Goal: Transaction & Acquisition: Purchase product/service

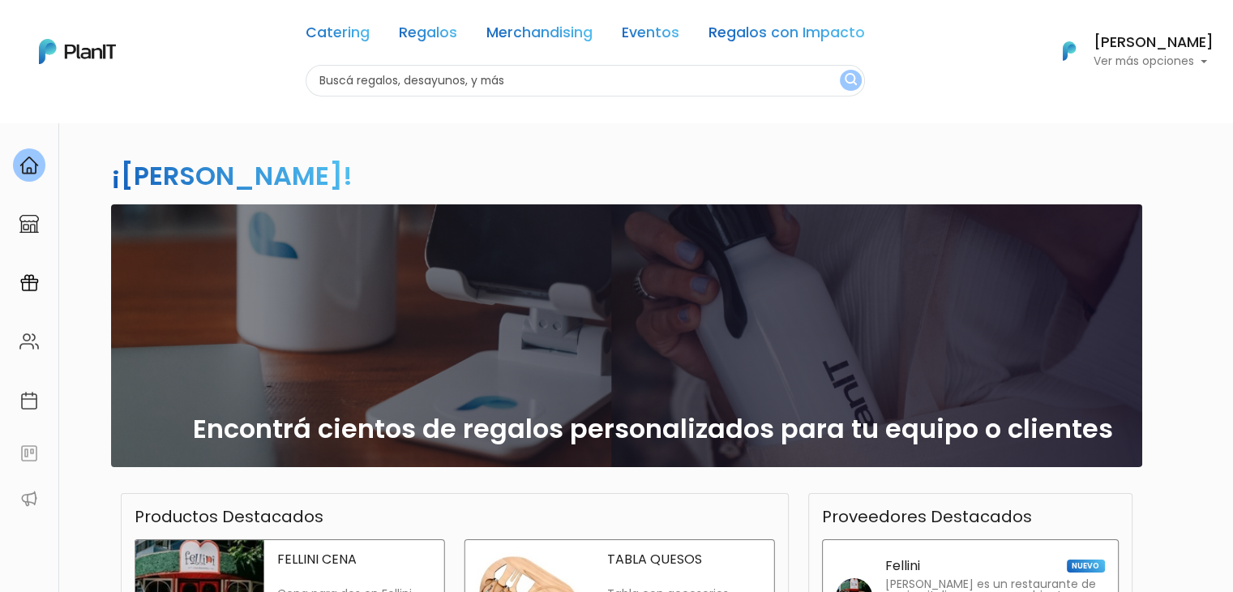
click at [821, 240] on div "Encontrá cientos de regalos personalizados para tu equipo o clientes" at bounding box center [627, 335] width 1012 height 263
click at [1182, 52] on div "Mauro Matoso Ver más opciones" at bounding box center [1154, 52] width 120 height 32
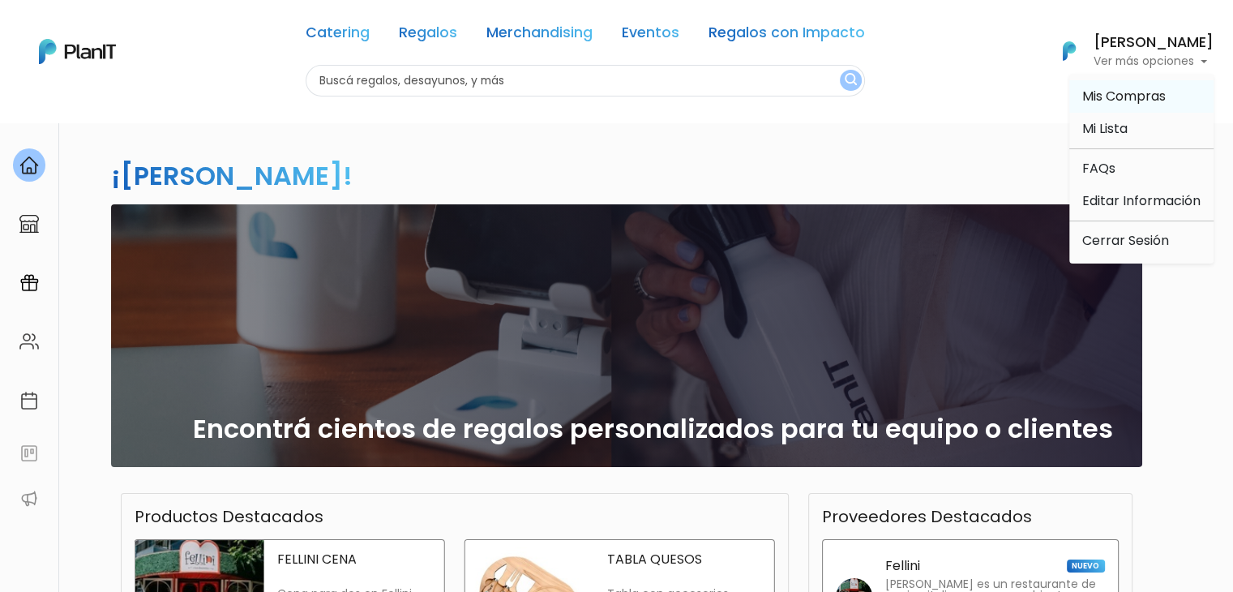
click at [1122, 102] on span "Mis Compras" at bounding box center [1124, 96] width 84 height 19
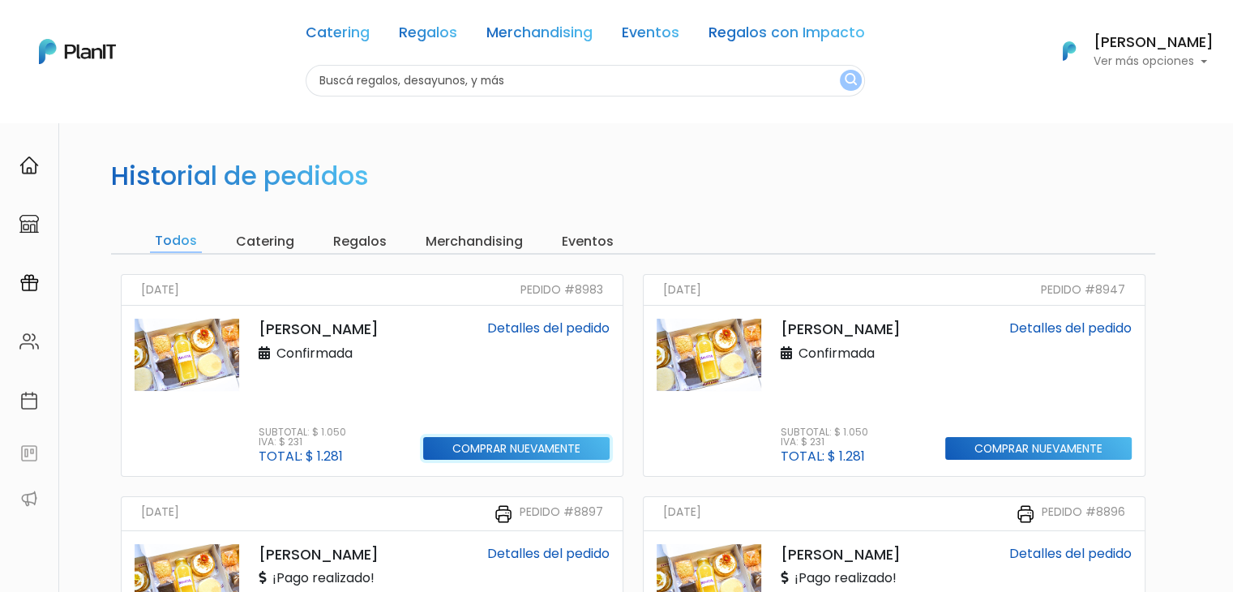
click at [505, 444] on input "Comprar nuevamente" at bounding box center [516, 449] width 186 height 24
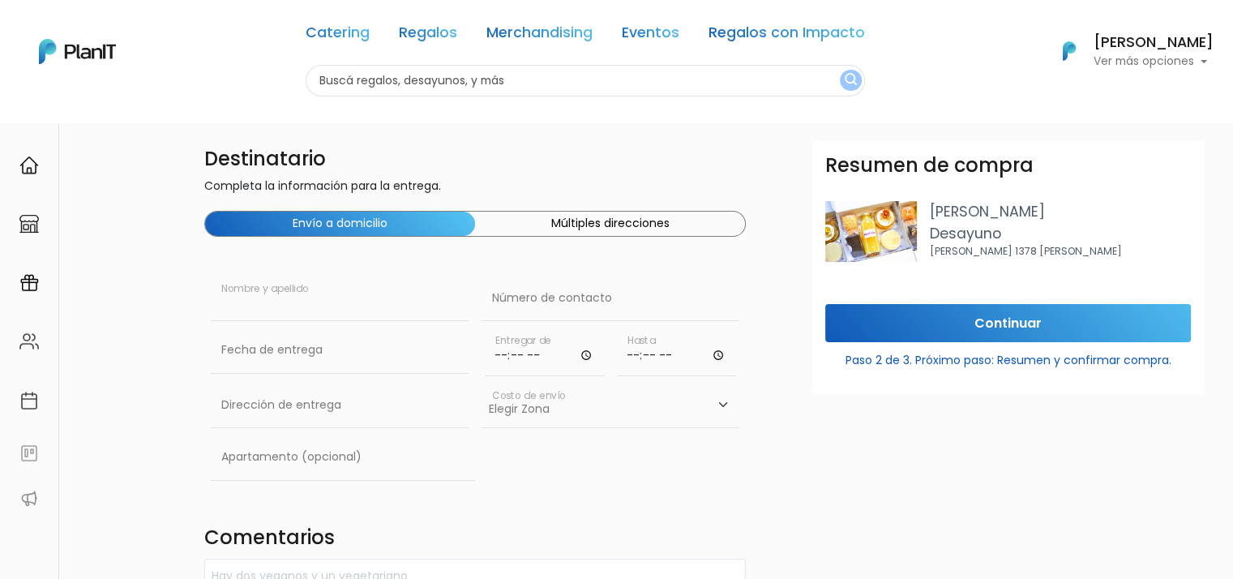
click at [319, 303] on input "text" at bounding box center [340, 298] width 258 height 45
paste input "Adriel Cañete"
type input "Adriel Cañete"
click at [564, 303] on input "text" at bounding box center [611, 298] width 258 height 45
paste input "094 996 478"
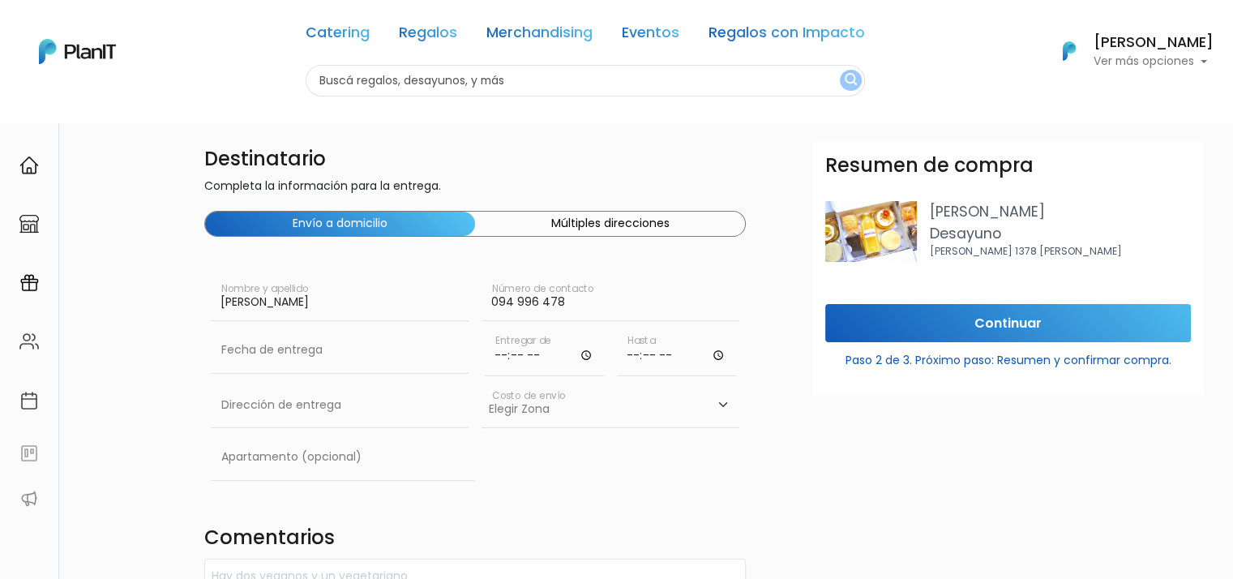
type input "094 996 478"
click at [510, 355] on input "time" at bounding box center [544, 352] width 119 height 49
click at [345, 349] on input "text" at bounding box center [340, 350] width 258 height 45
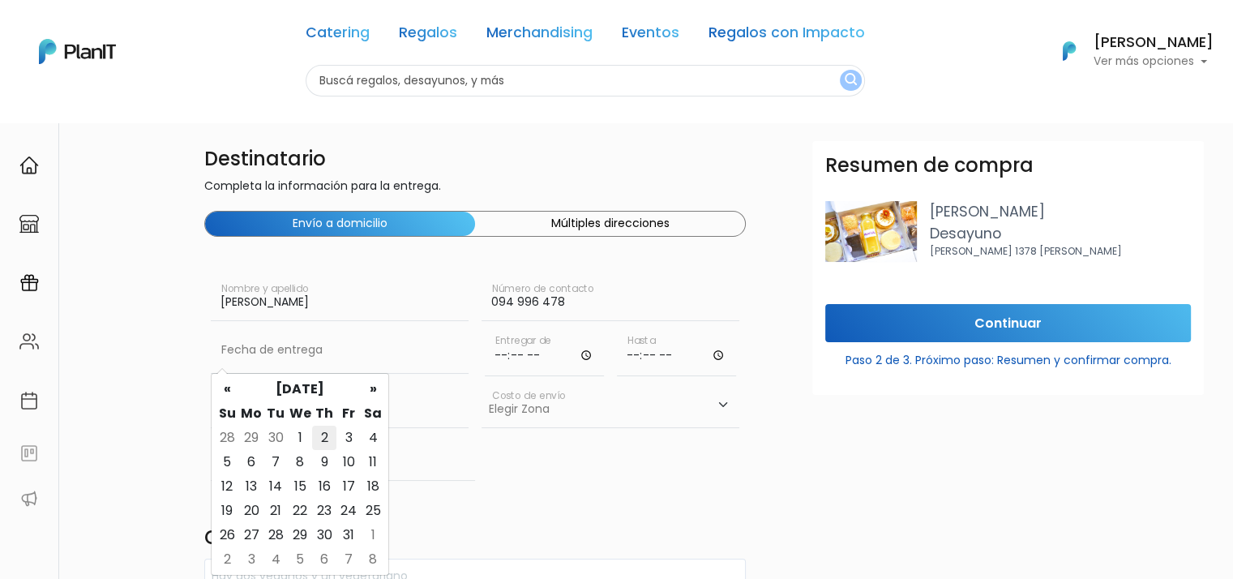
click at [324, 432] on td "2" at bounding box center [324, 438] width 24 height 24
type input "02/10/2025"
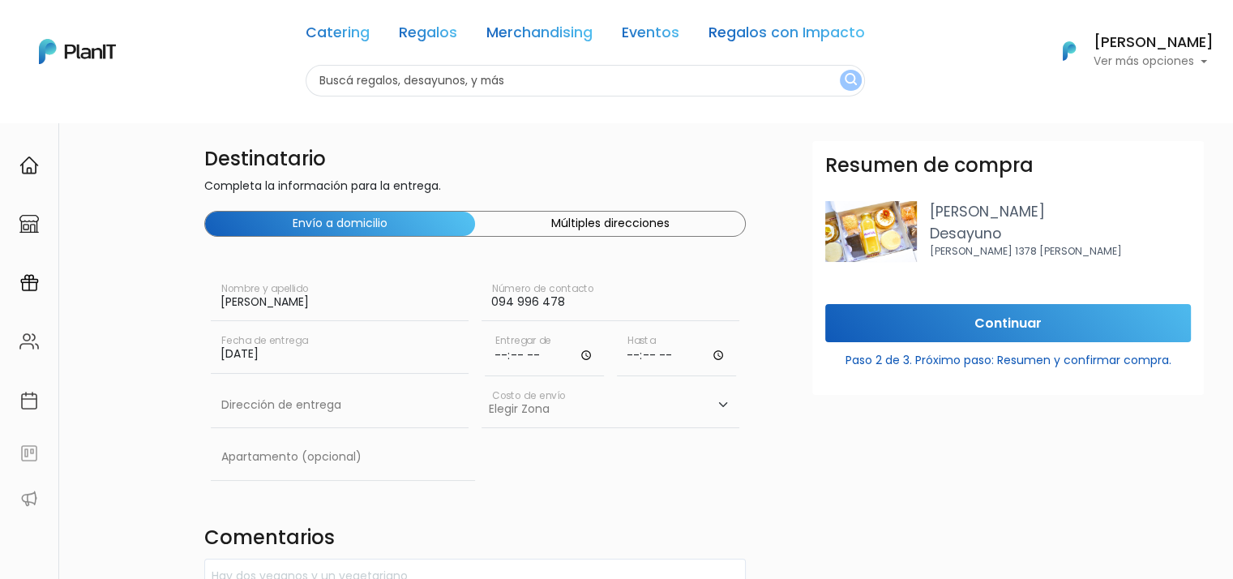
click at [508, 348] on input "time" at bounding box center [544, 352] width 119 height 49
type input "18:00"
type input "19:30"
click at [316, 409] on input "text" at bounding box center [340, 405] width 258 height 45
paste input "Palmar 2170, departamente 701"
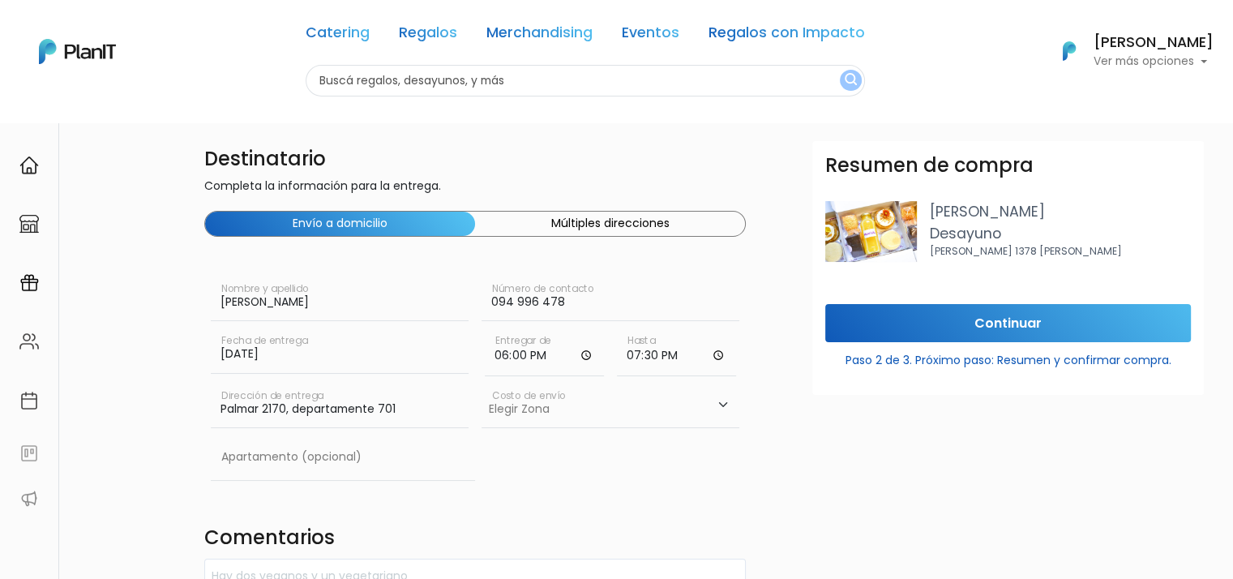
type input "Palmar 2170, departamente 701"
click at [541, 403] on select "Elegir Zona Zona américa- $600 Oficina- $0 Montevideo- $250" at bounding box center [611, 405] width 258 height 45
select select "10"
click at [482, 383] on select "Elegir Zona Zona américa- $600 Oficina- $0 Montevideo- $250" at bounding box center [611, 405] width 258 height 45
click at [310, 452] on input "text" at bounding box center [343, 457] width 264 height 45
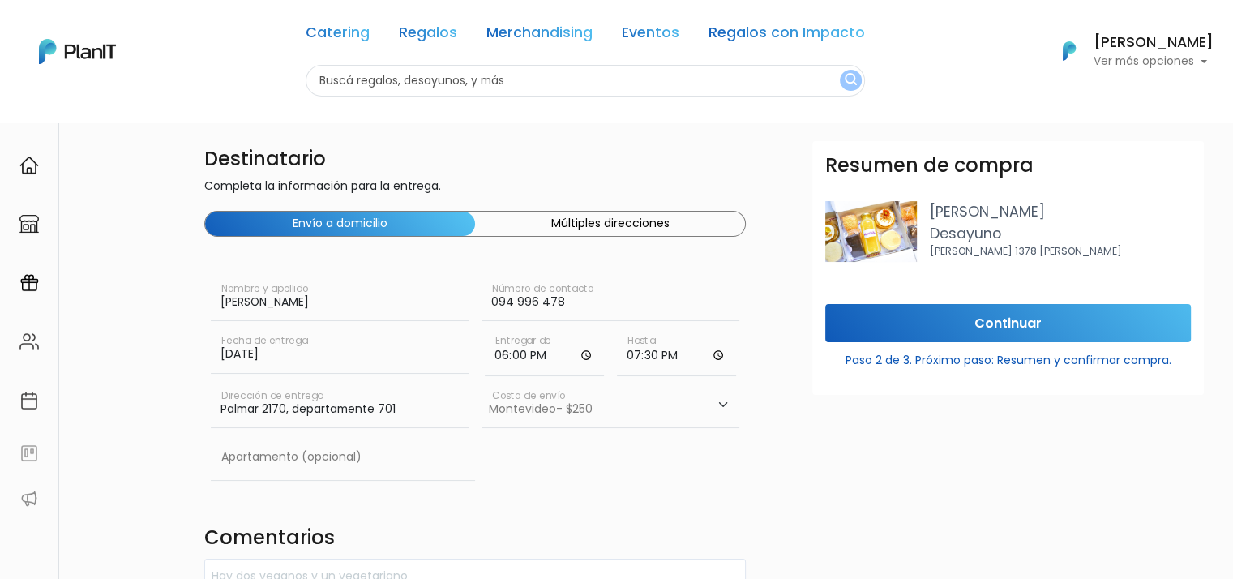
click at [911, 426] on div "Resumen de compra Filipa Desayuno Tiburcio gomez 1378 esq rivera Continuar Paso…" at bounding box center [1008, 430] width 411 height 579
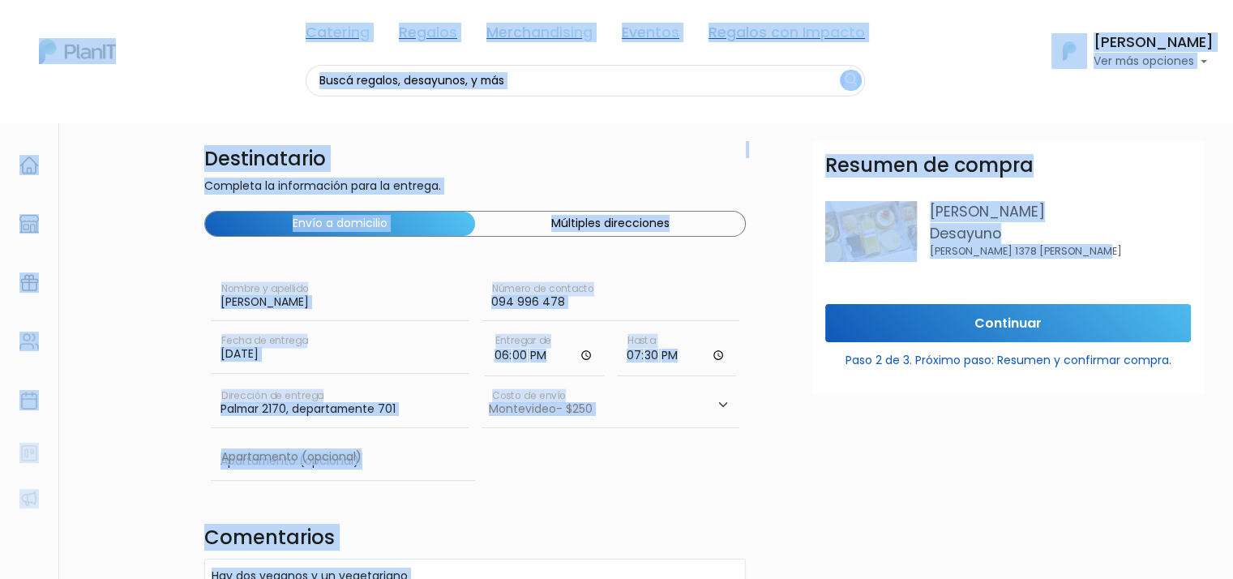
drag, startPoint x: 1176, startPoint y: 244, endPoint x: 1237, endPoint y: 273, distance: 68.2
click at [1232, 273] on html "Catering Regalos Merchandising Eventos Regalos con Impacto Catering Regalos Mer…" at bounding box center [616, 289] width 1233 height 579
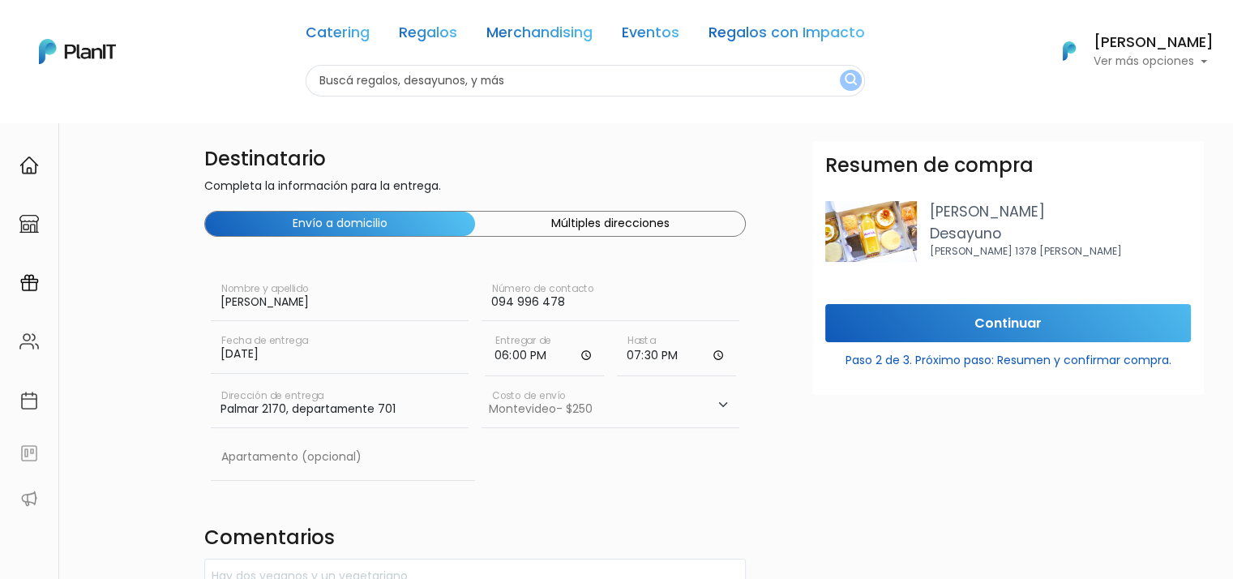
click at [981, 475] on div "Resumen de compra Filipa Desayuno Tiburcio gomez 1378 esq rivera Continuar Paso…" at bounding box center [1008, 430] width 411 height 579
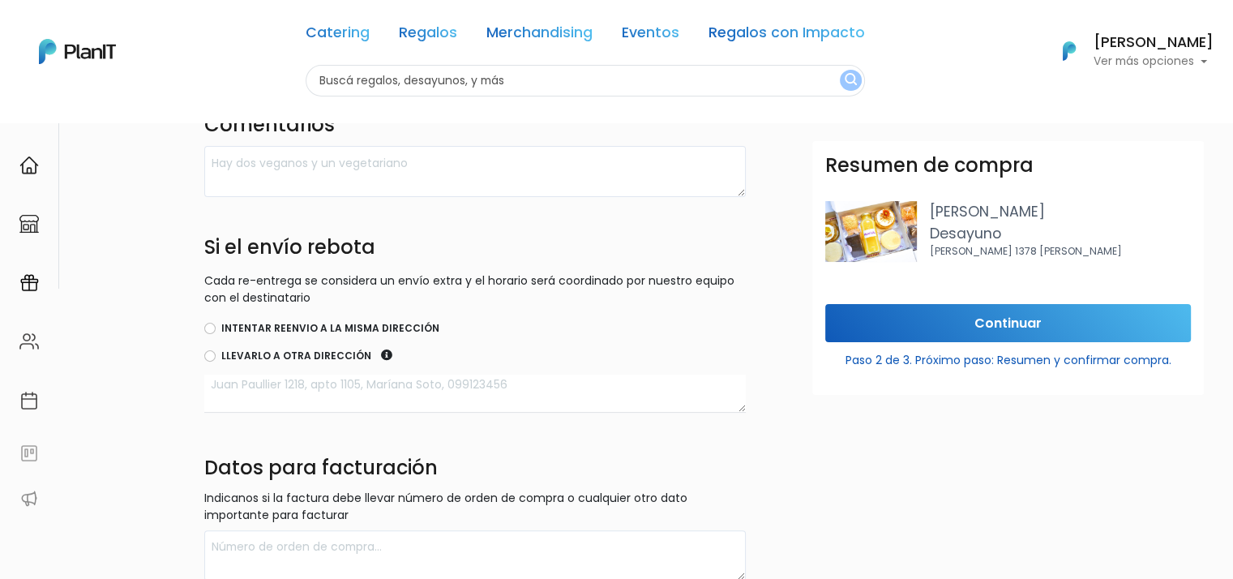
scroll to position [405, 0]
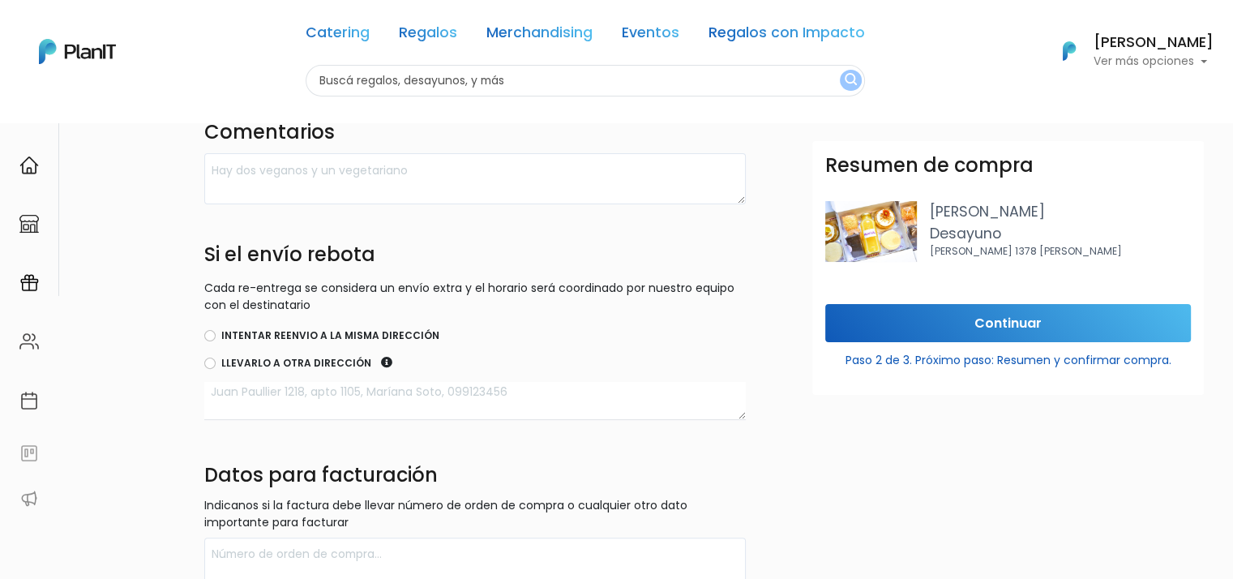
click at [272, 327] on div "Intentar reenvio a la misma dirección" at bounding box center [475, 336] width 542 height 19
click at [231, 336] on label "Intentar reenvio a la misma dirección" at bounding box center [330, 335] width 218 height 15
click at [216, 336] on input "Intentar reenvio a la misma dirección" at bounding box center [209, 335] width 11 height 11
radio input "true"
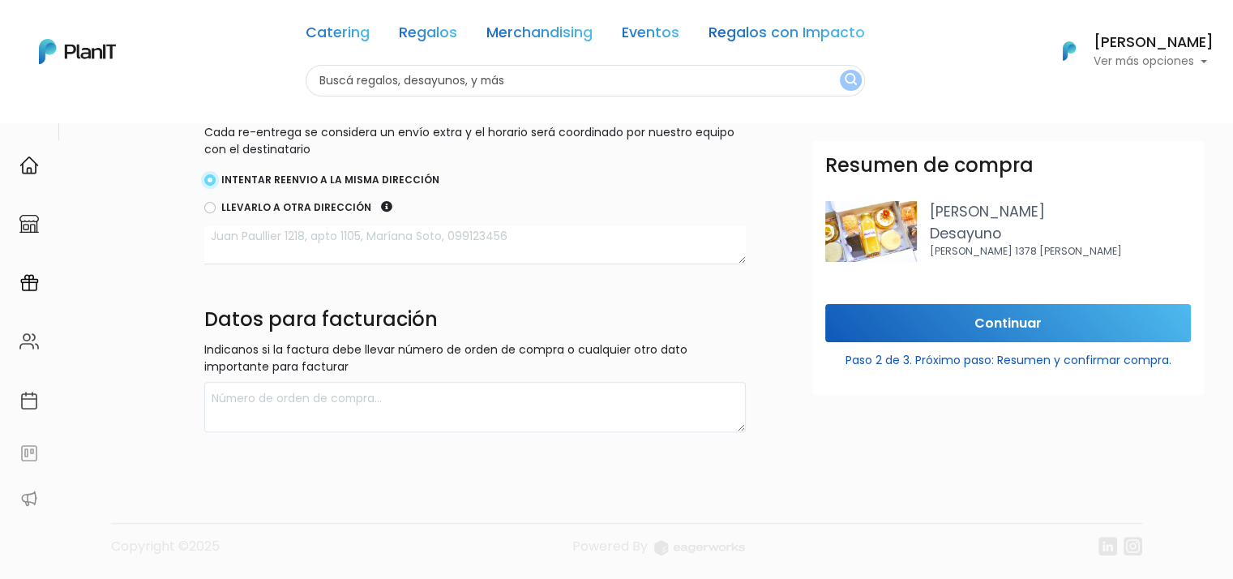
scroll to position [327, 0]
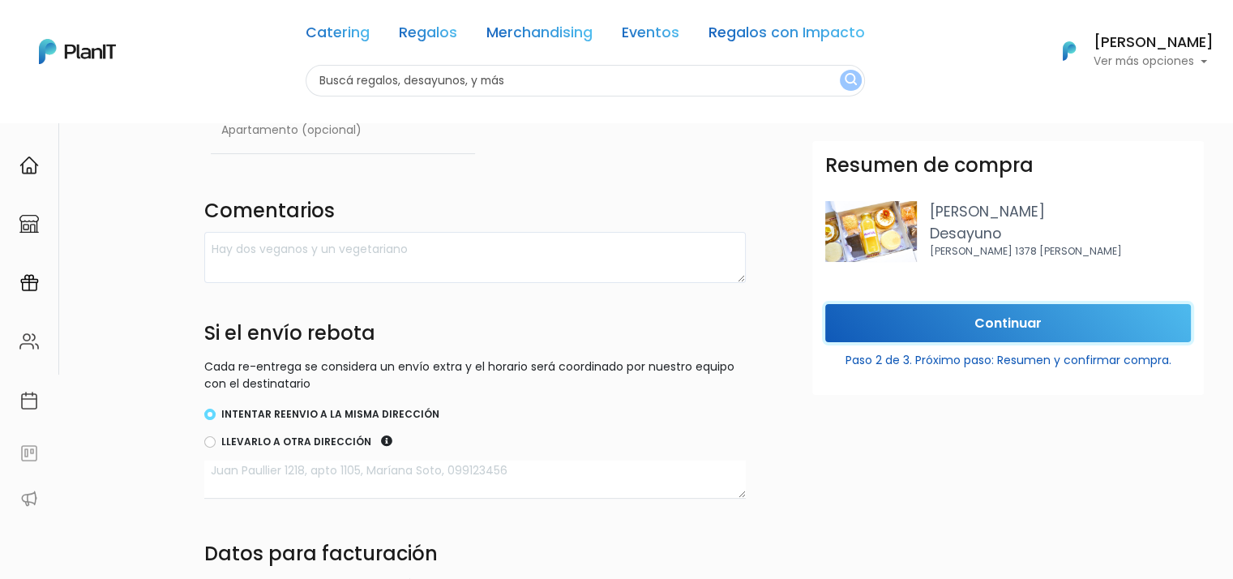
click at [993, 309] on input "Continuar" at bounding box center [1008, 323] width 366 height 38
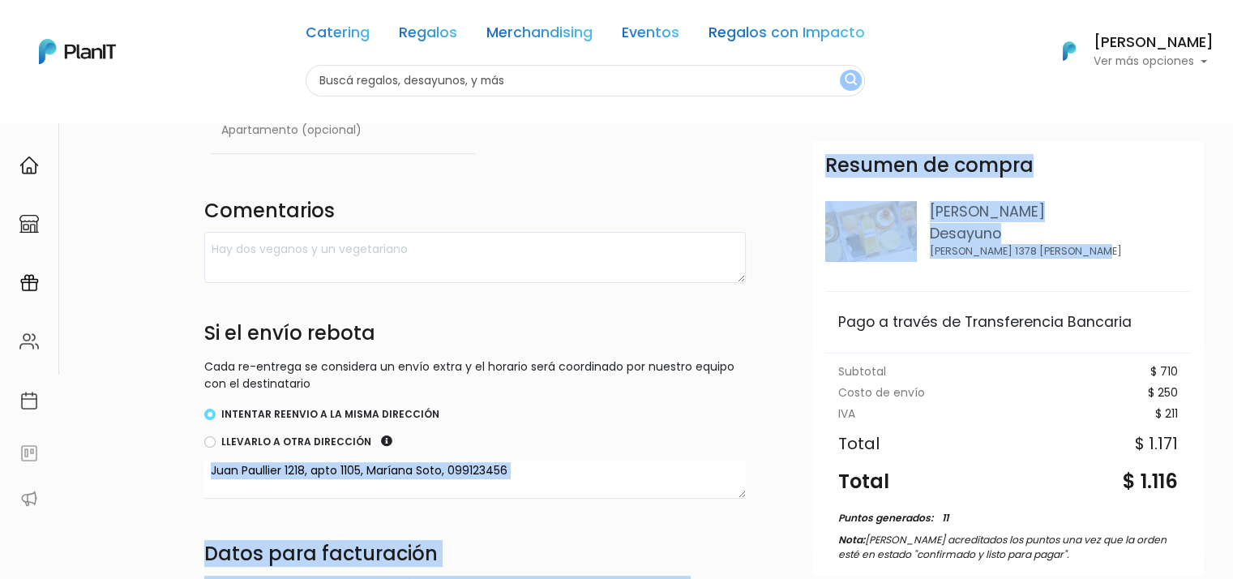
drag, startPoint x: 1189, startPoint y: 267, endPoint x: 1214, endPoint y: 449, distance: 184.2
click at [1214, 449] on form "Destinatario Completa la información para la entrega. Envío a domicilio Múltipl…" at bounding box center [765, 240] width 1122 height 852
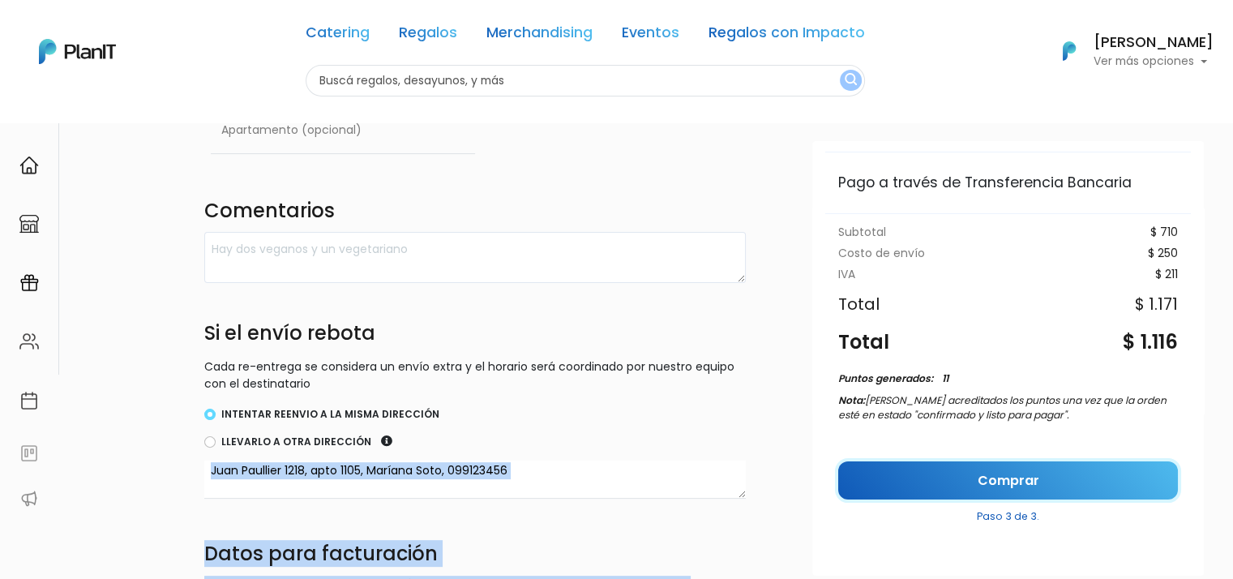
click at [970, 474] on link "Comprar" at bounding box center [1008, 480] width 340 height 38
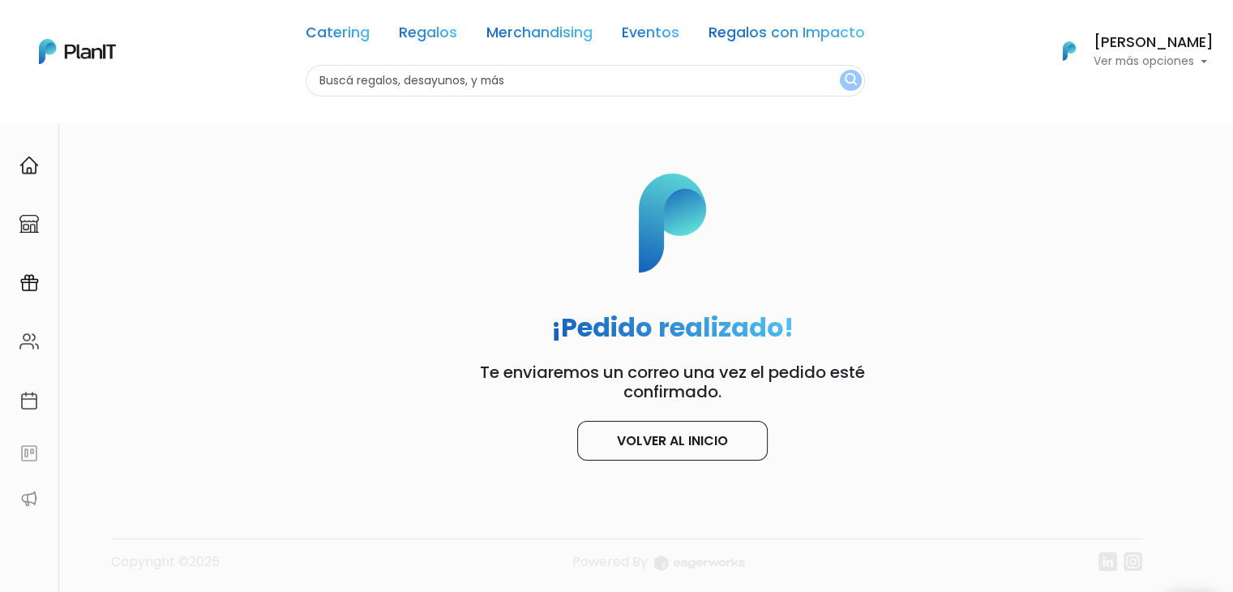
click at [1142, 56] on p "Ver más opciones" at bounding box center [1154, 61] width 120 height 11
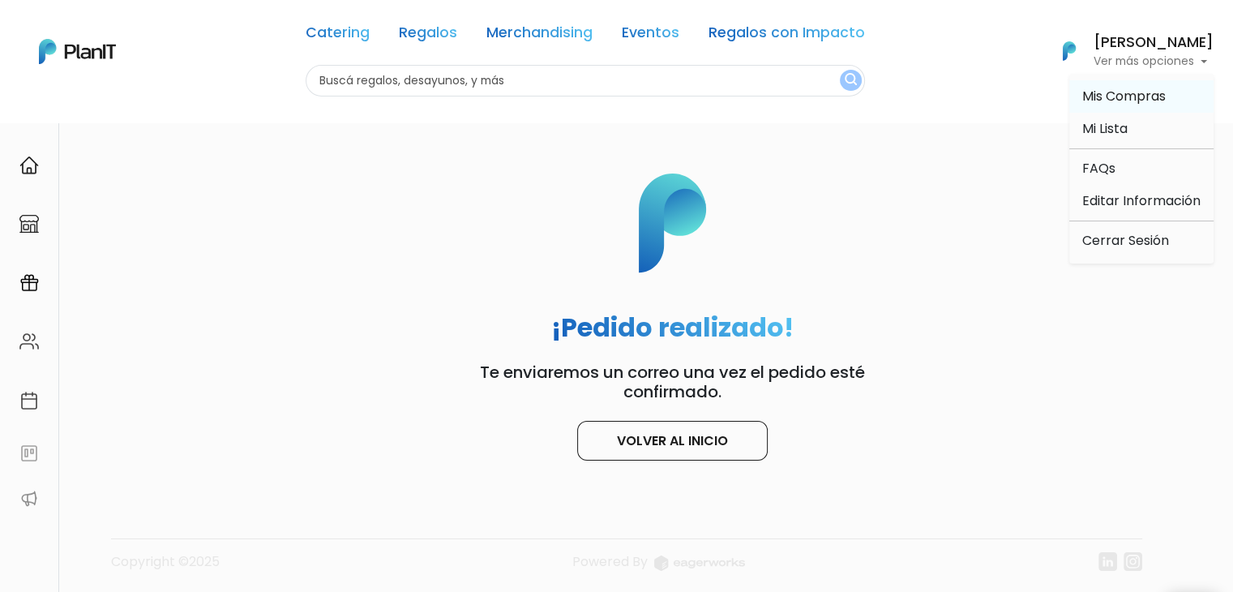
click at [1100, 100] on span "Mis Compras" at bounding box center [1124, 96] width 84 height 19
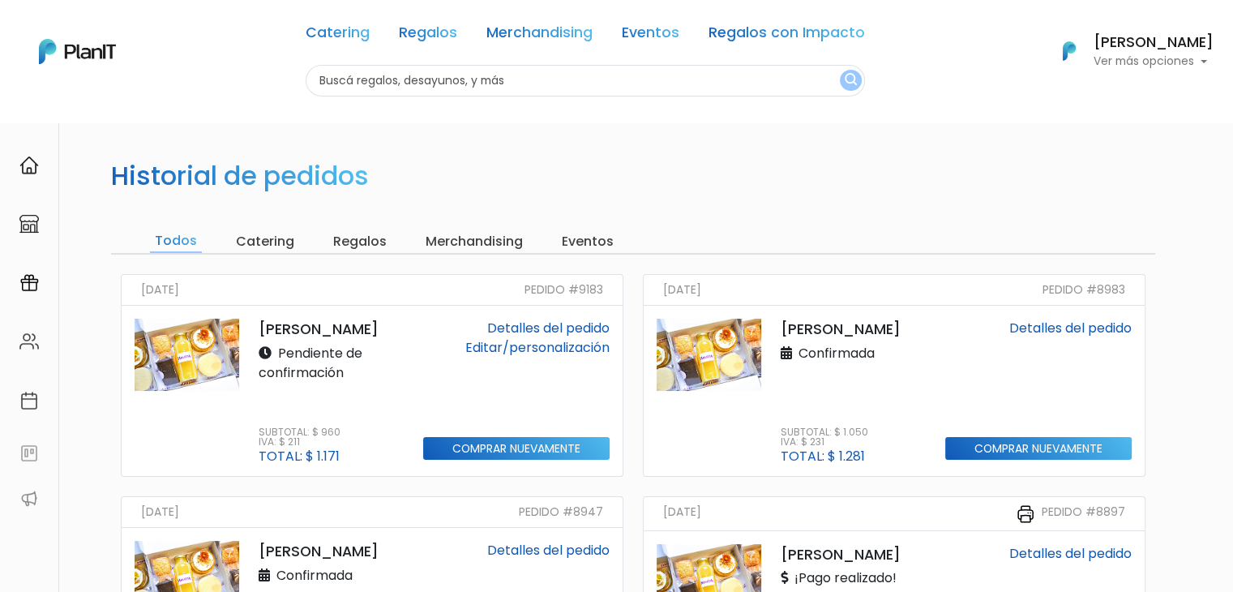
click at [526, 346] on link "Editar/personalización" at bounding box center [537, 347] width 144 height 19
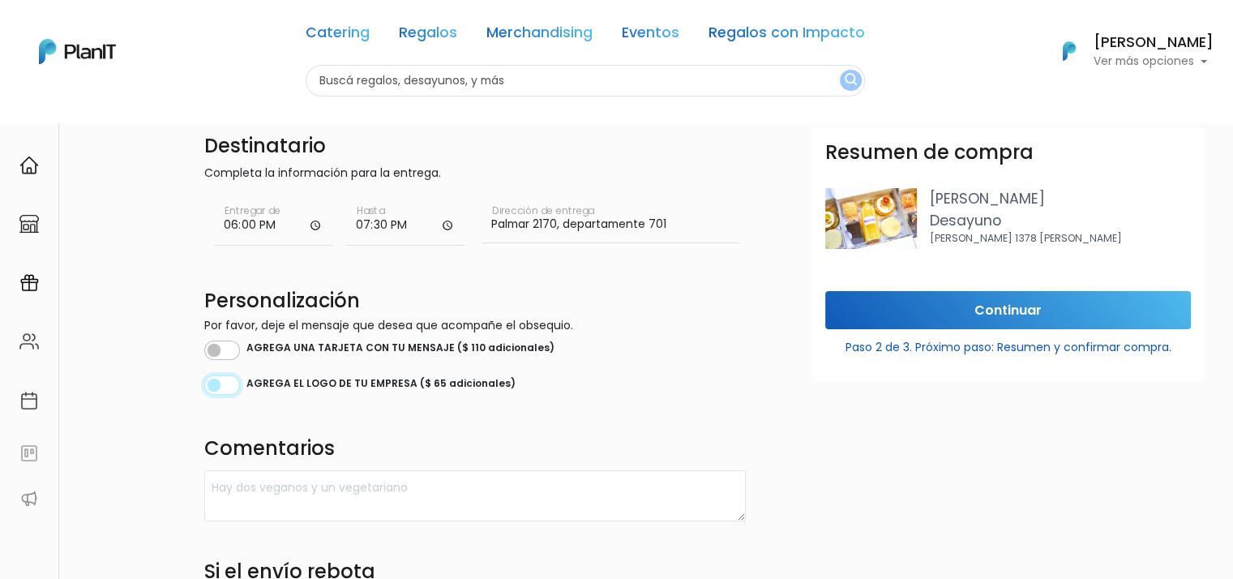
click at [215, 382] on input "checkbox" at bounding box center [222, 384] width 36 height 19
checkbox input "true"
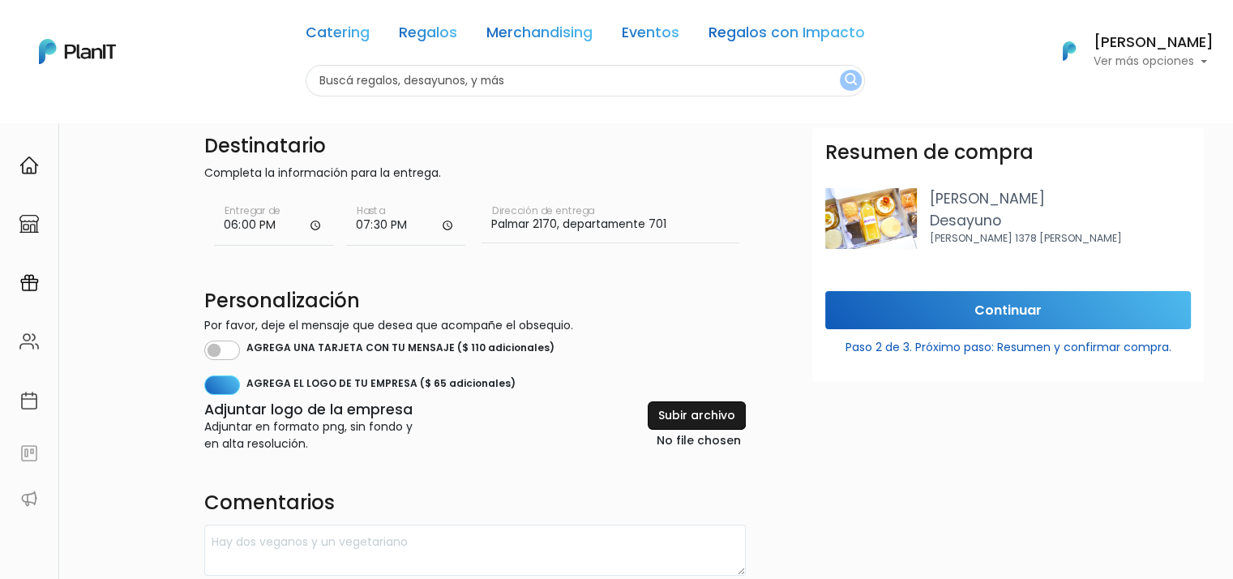
click at [705, 413] on input "file" at bounding box center [659, 426] width 174 height 50
type input "C:\fakepath\WhatsApp Image [DATE] 10.29.29.jpeg"
click at [1039, 306] on input "Continuar" at bounding box center [1008, 310] width 366 height 38
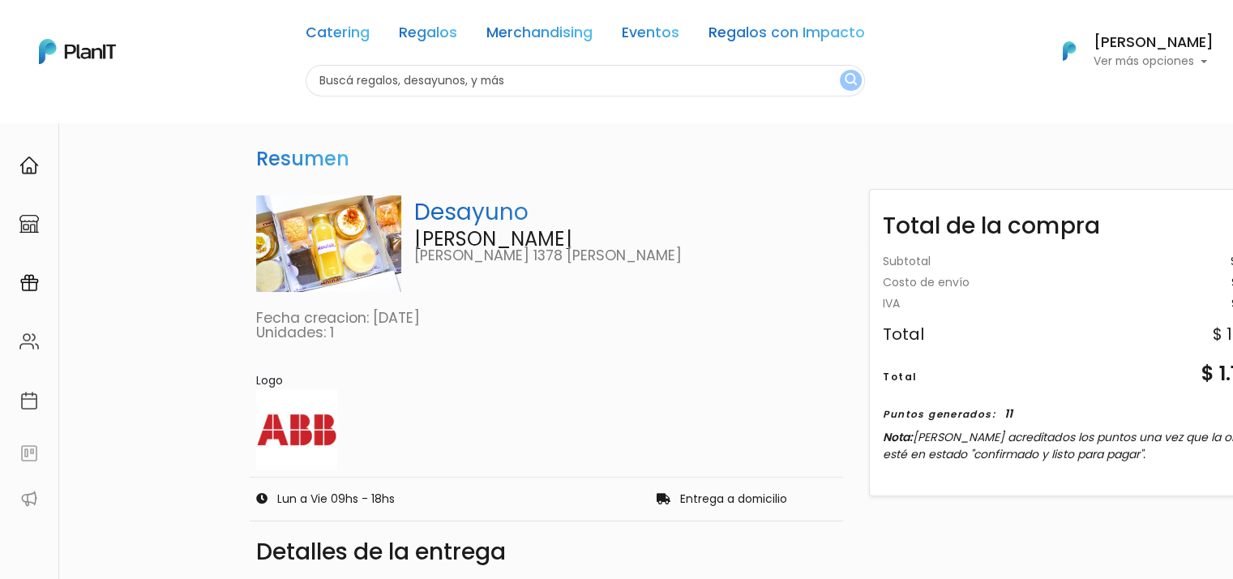
scroll to position [0, 93]
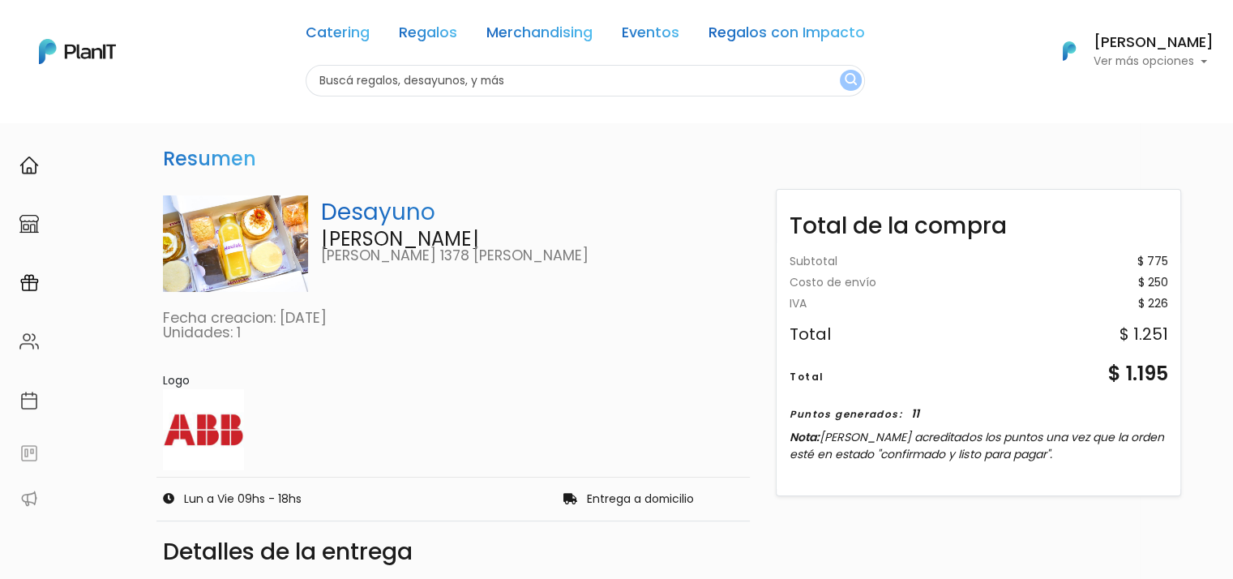
click at [1117, 56] on p "Ver más opciones" at bounding box center [1154, 61] width 120 height 11
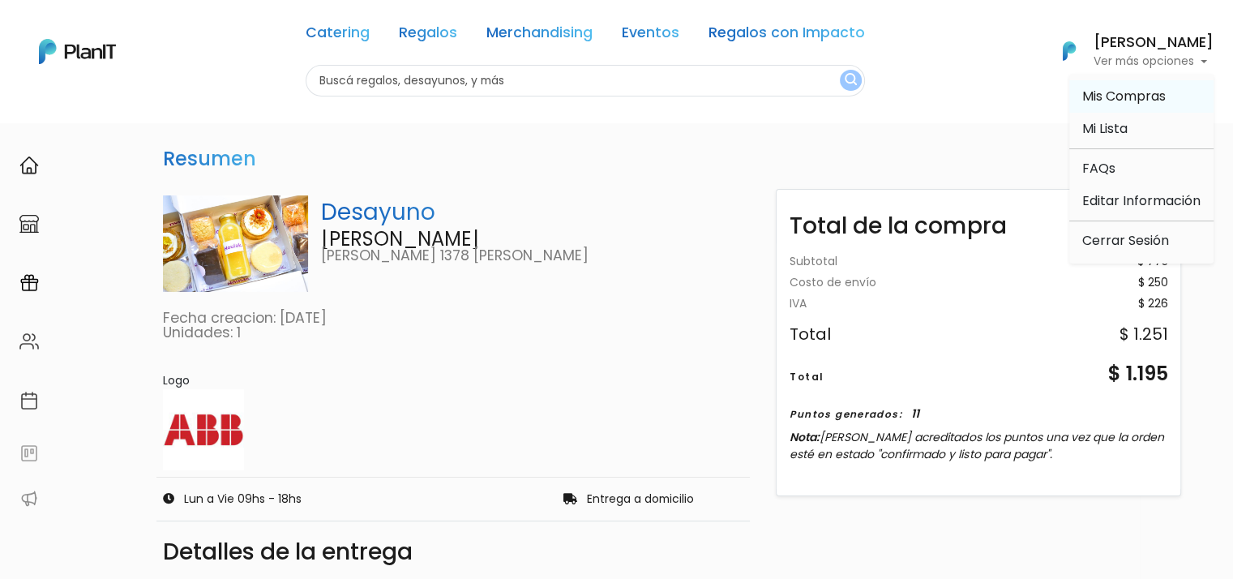
click at [1125, 94] on span "Mis Compras" at bounding box center [1124, 96] width 84 height 19
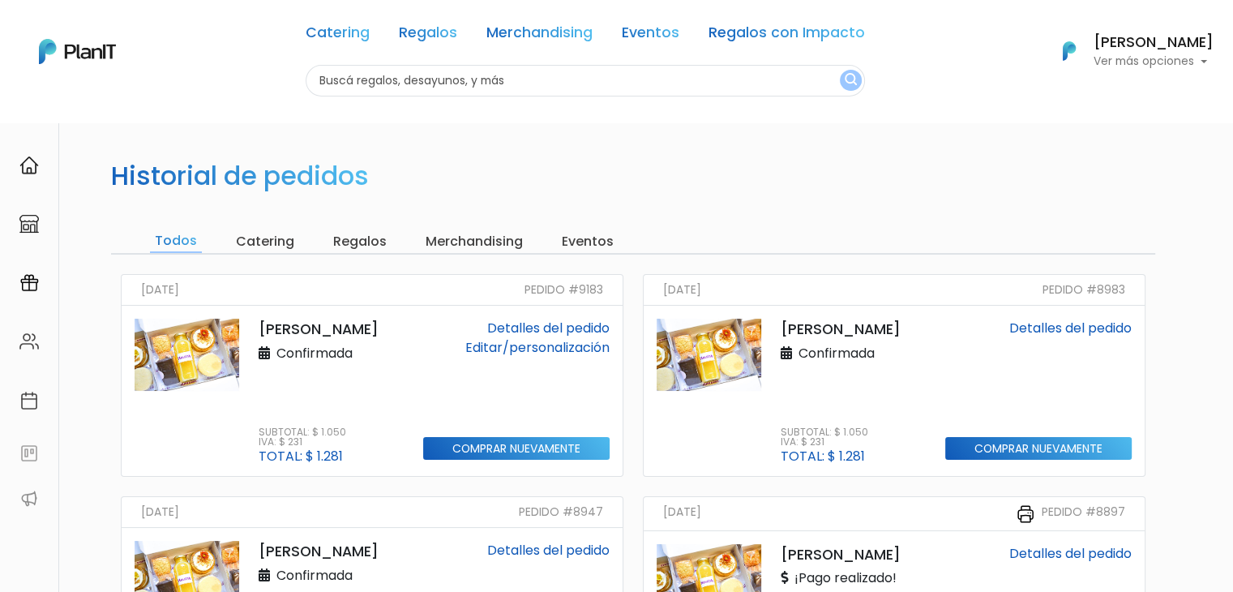
click at [1164, 36] on h6 "[PERSON_NAME]" at bounding box center [1154, 43] width 120 height 15
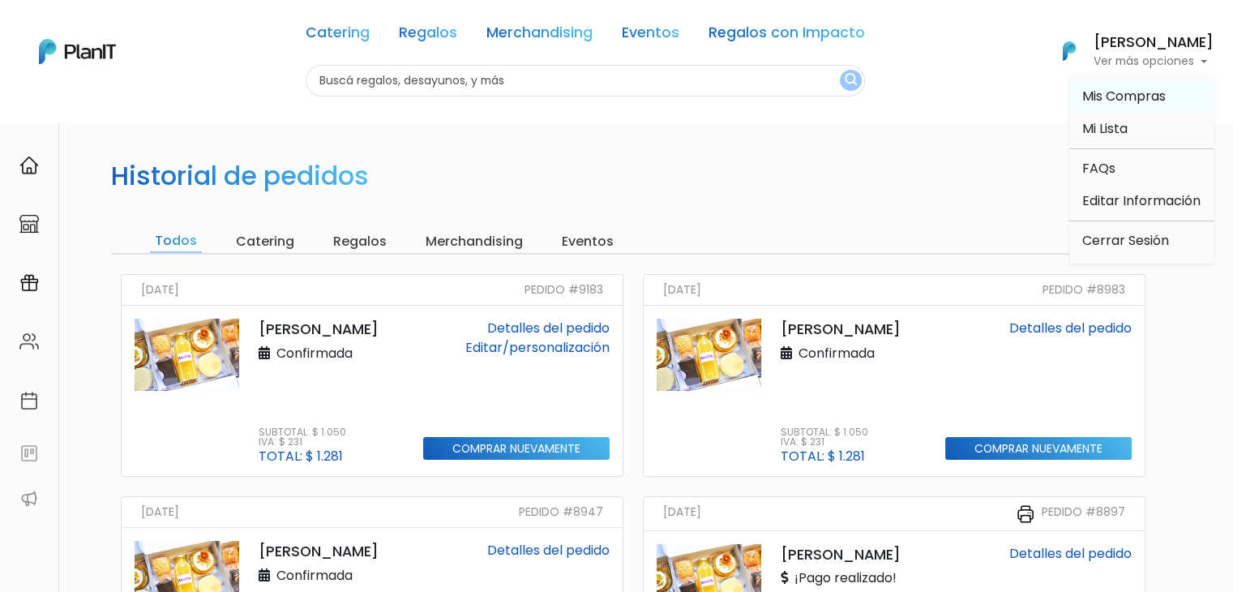
click at [1137, 100] on span "Mis Compras" at bounding box center [1124, 96] width 84 height 19
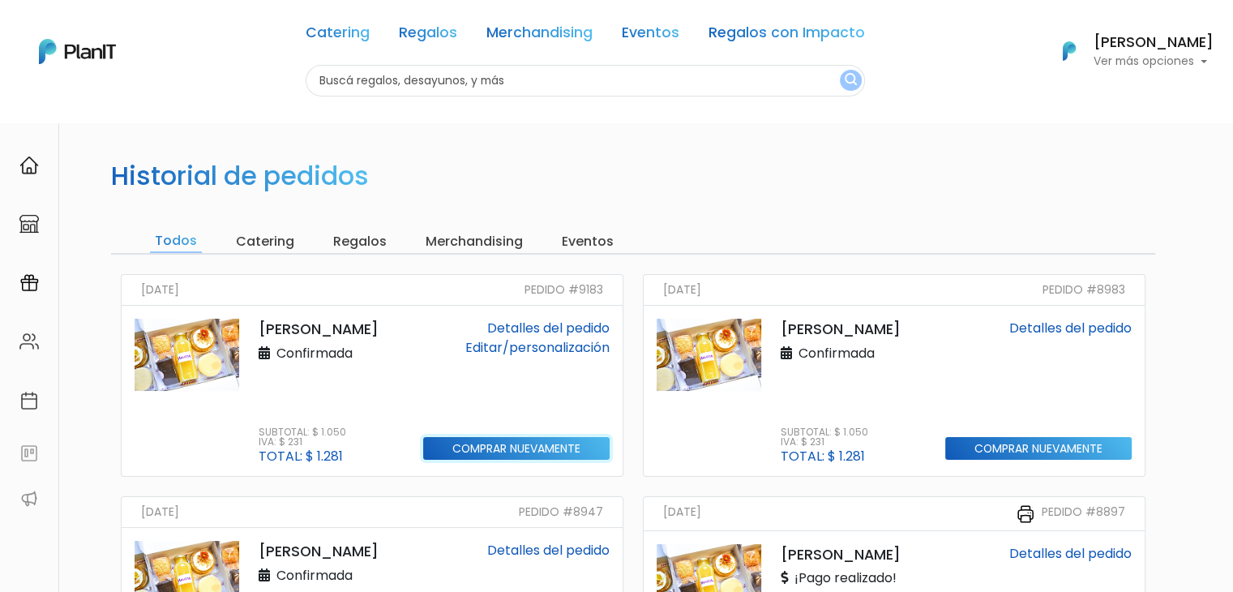
click at [538, 448] on input "Comprar nuevamente" at bounding box center [516, 449] width 186 height 24
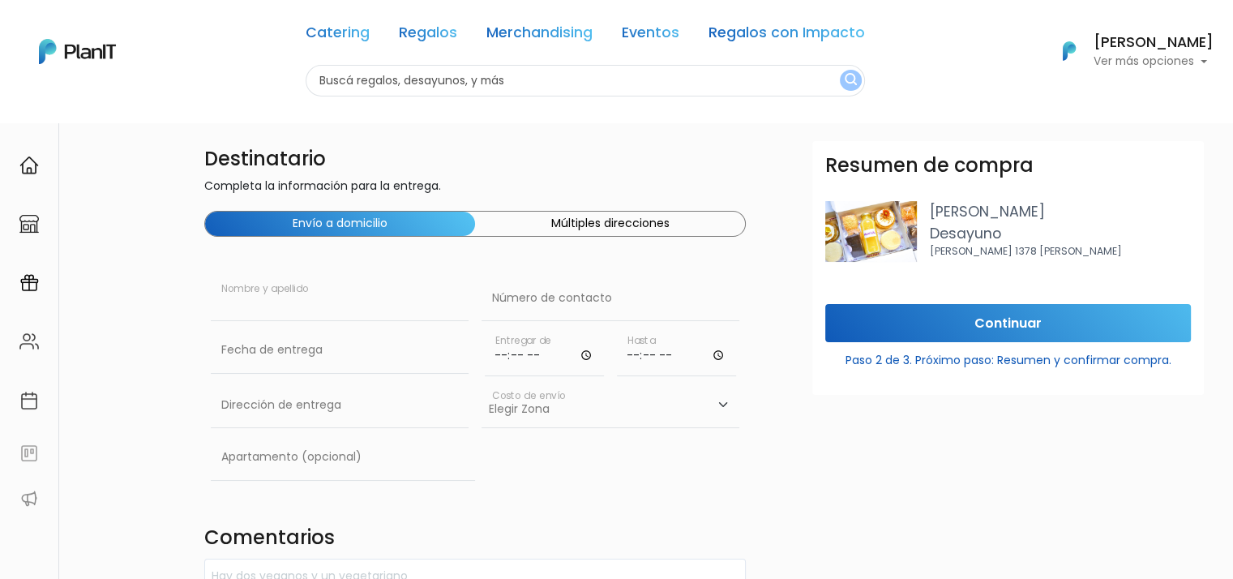
click at [242, 306] on input "text" at bounding box center [340, 298] width 258 height 45
paste input "Ariel del Pino"
type input "[PERSON_NAME]"
click at [528, 309] on input "text" at bounding box center [611, 298] width 258 height 45
paste input "093 899 904"
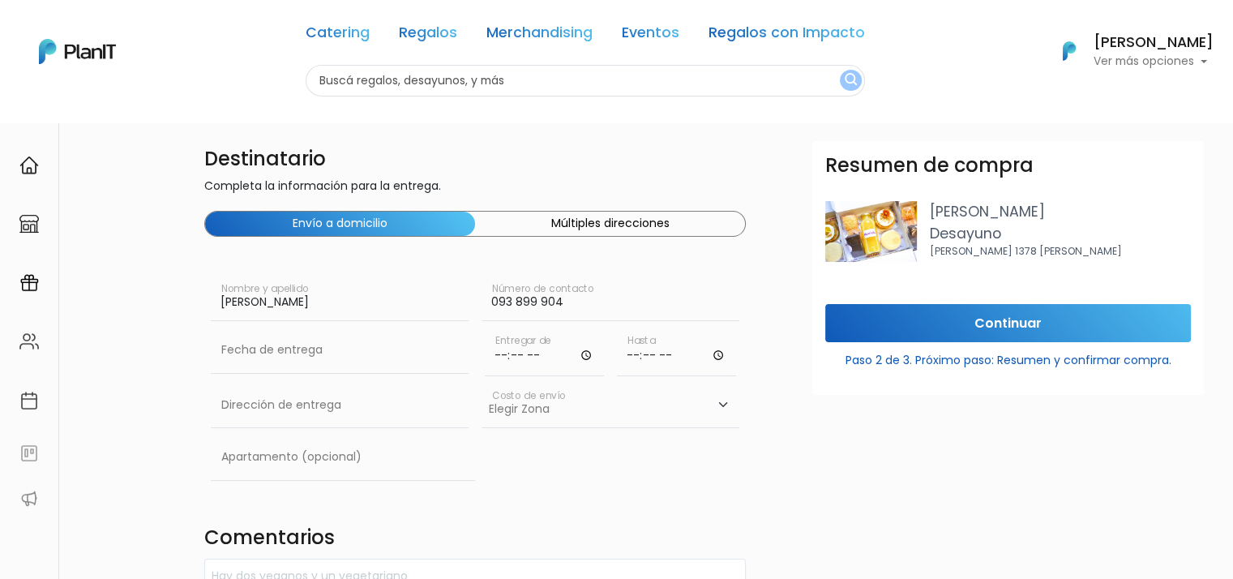
type input "093 899 904"
click at [386, 352] on input "text" at bounding box center [340, 350] width 258 height 45
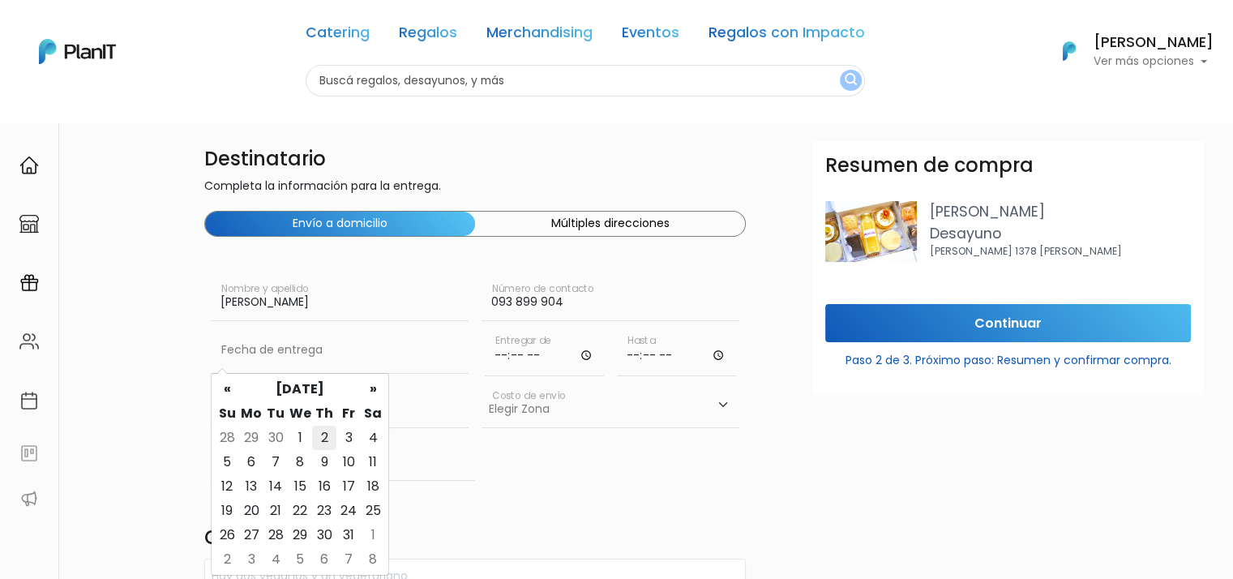
click at [320, 432] on td "2" at bounding box center [324, 438] width 24 height 24
type input "02/10/2025"
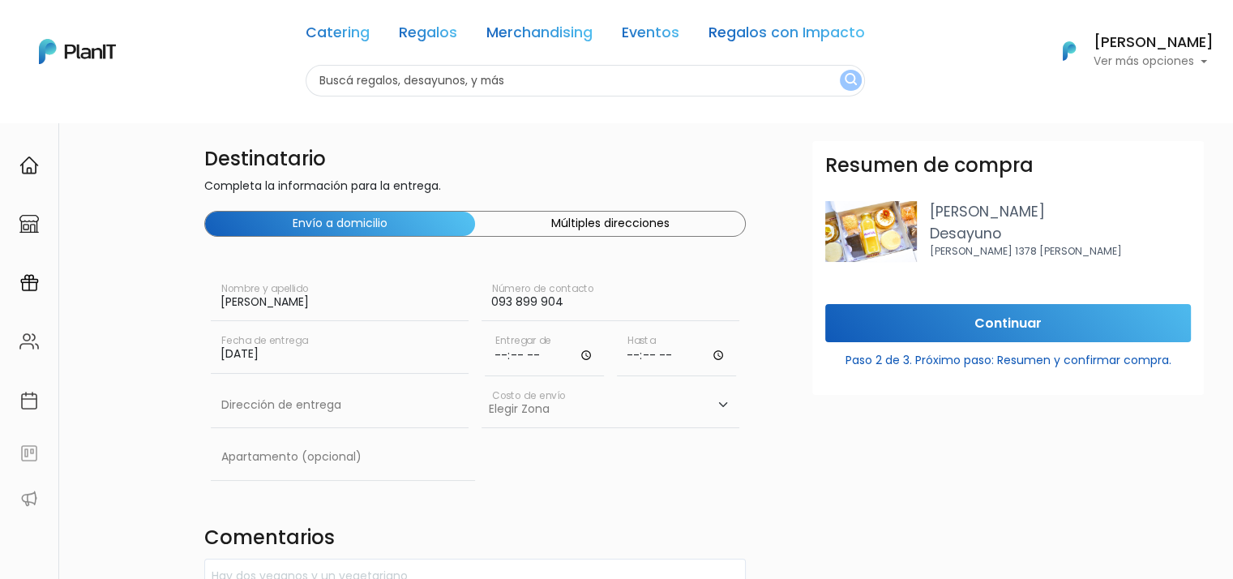
click at [511, 358] on input "time" at bounding box center [544, 352] width 119 height 49
click at [496, 354] on input "time" at bounding box center [544, 352] width 119 height 49
type input "08:30"
type input "11:00"
click at [304, 401] on input "text" at bounding box center [340, 405] width 258 height 45
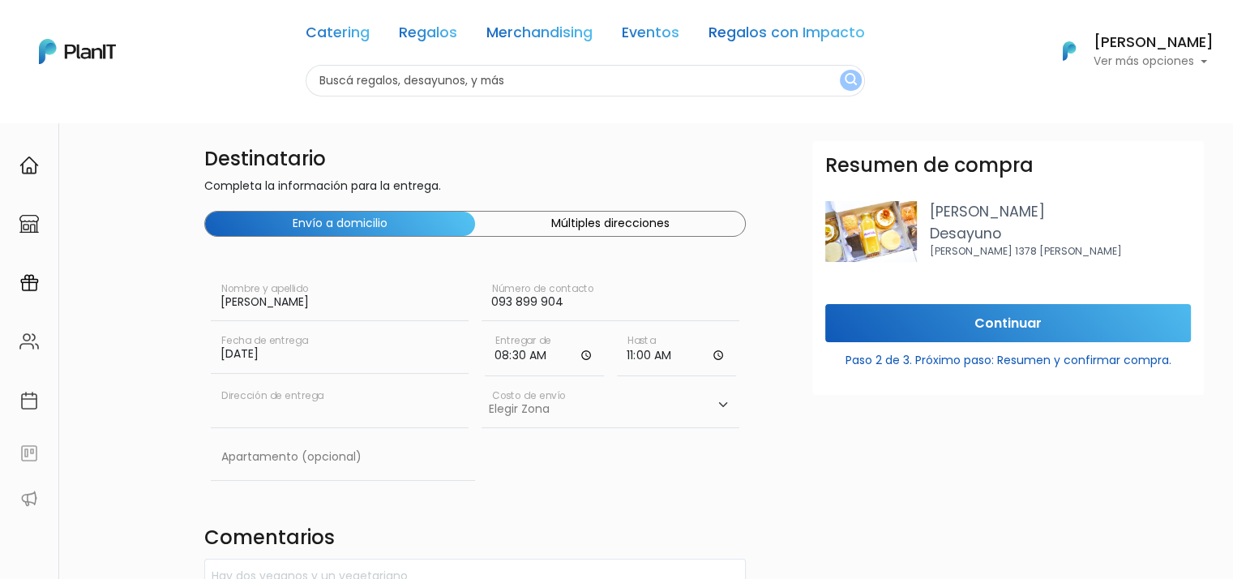
paste input "Bpulevard Artigas 1645 Apt 1102"
click at [234, 406] on input "Bpulevard Artigas 1645 Apt 1102" at bounding box center [340, 405] width 258 height 45
type input "Bulevard Artigas 1645 Apt 1102"
click at [524, 415] on select "Elegir Zona Zona américa- $600 Oficina- $0 Montevideo- $250" at bounding box center [611, 405] width 258 height 45
select select "10"
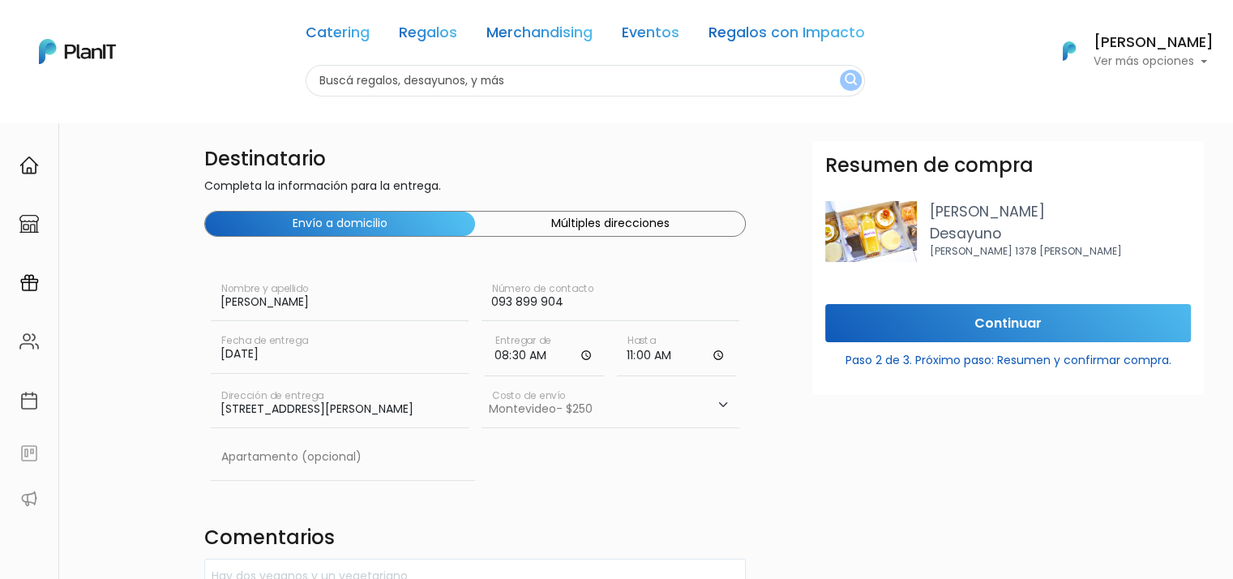
click at [482, 383] on select "Elegir Zona Zona américa- $600 Oficina- $0 Montevideo- $250" at bounding box center [611, 405] width 258 height 45
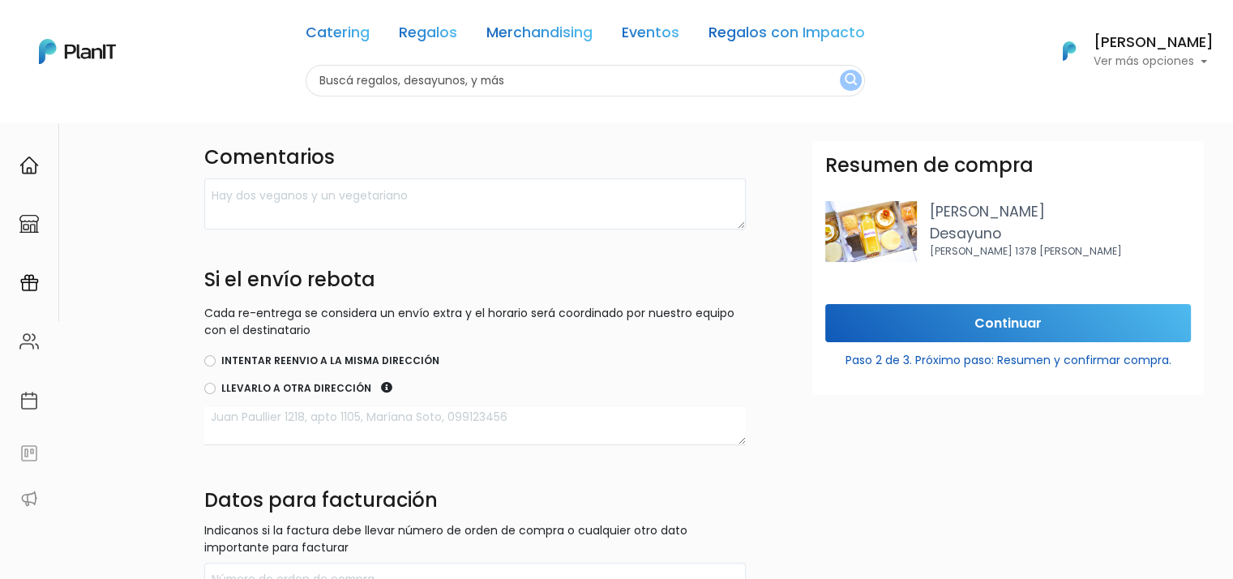
scroll to position [379, 0]
click at [271, 361] on label "Intentar reenvio a la misma dirección" at bounding box center [330, 361] width 218 height 15
click at [216, 361] on input "Intentar reenvio a la misma dirección" at bounding box center [209, 361] width 11 height 11
radio input "true"
click at [903, 328] on input "Continuar" at bounding box center [1008, 323] width 366 height 38
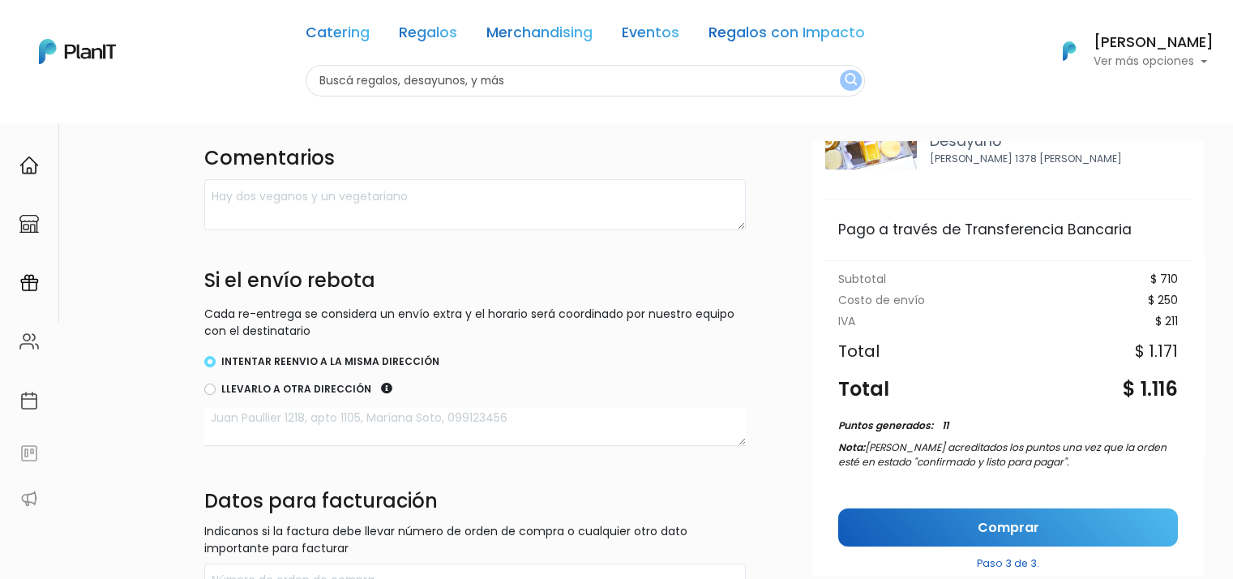
scroll to position [139, 0]
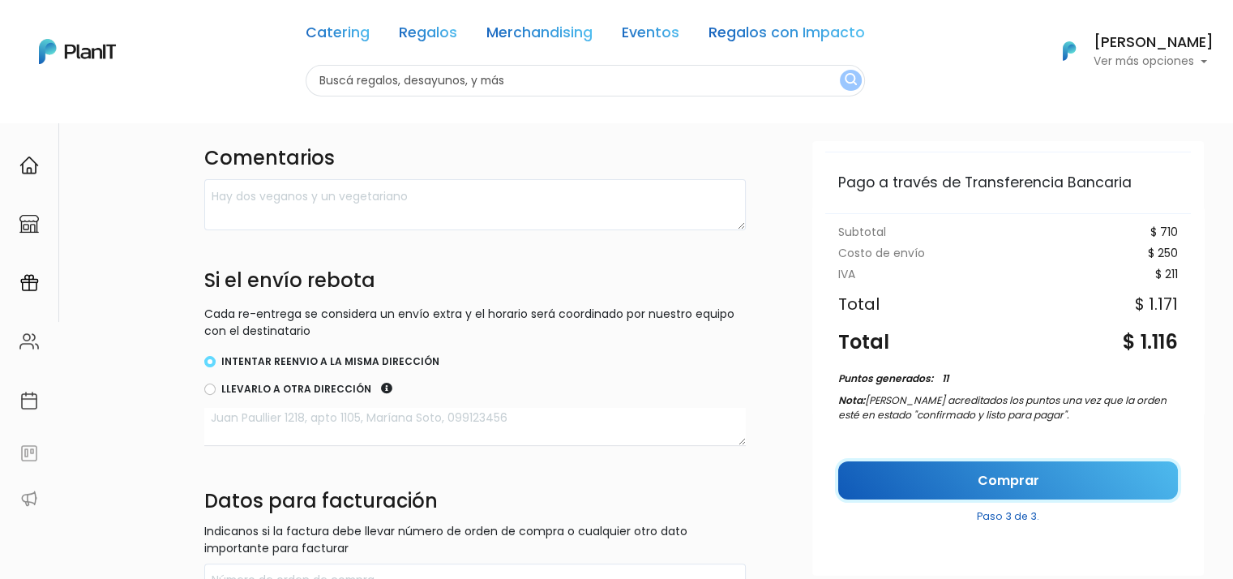
click at [1029, 473] on link "Comprar" at bounding box center [1008, 480] width 340 height 38
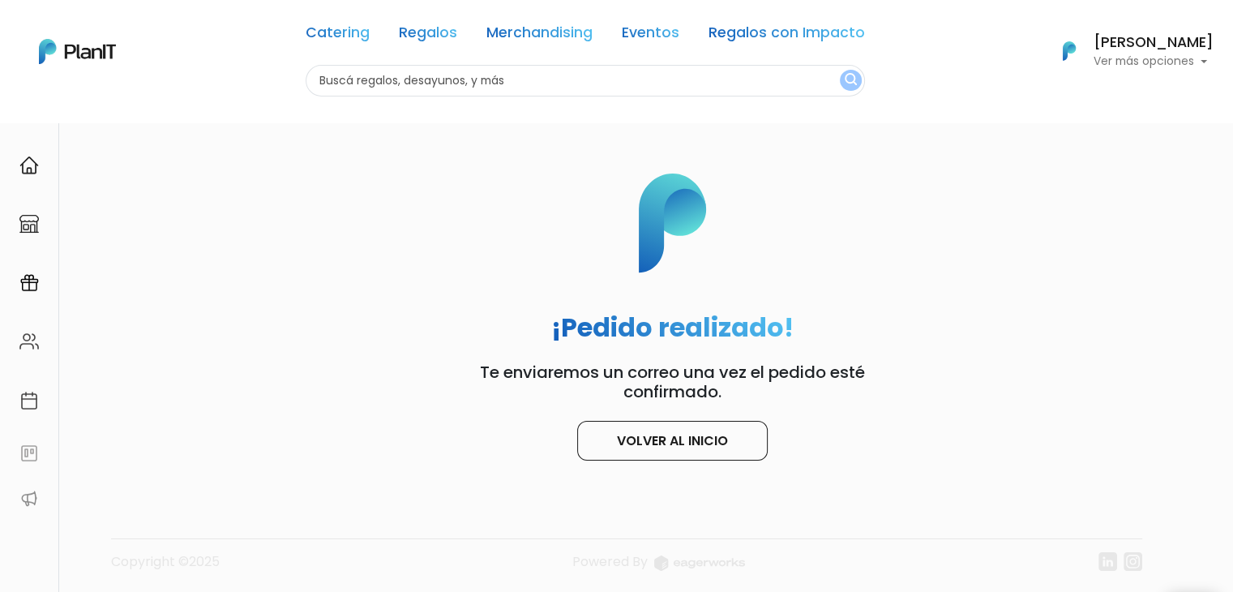
click at [1167, 50] on h6 "[PERSON_NAME]" at bounding box center [1154, 43] width 120 height 15
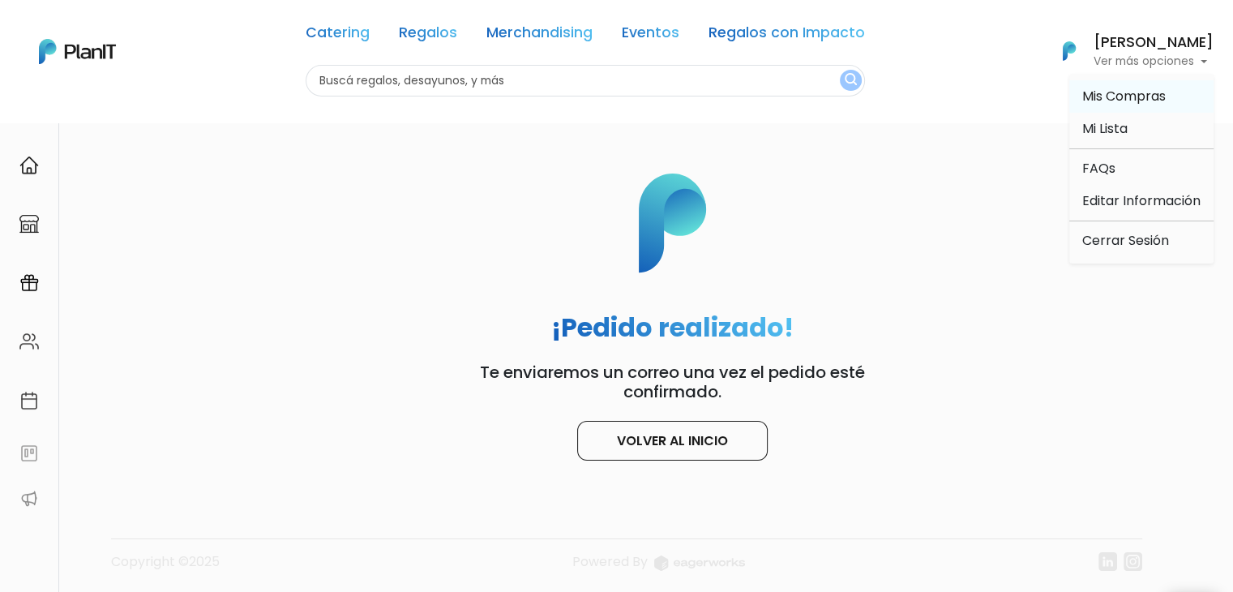
click at [1102, 102] on span "Mis Compras" at bounding box center [1124, 96] width 84 height 19
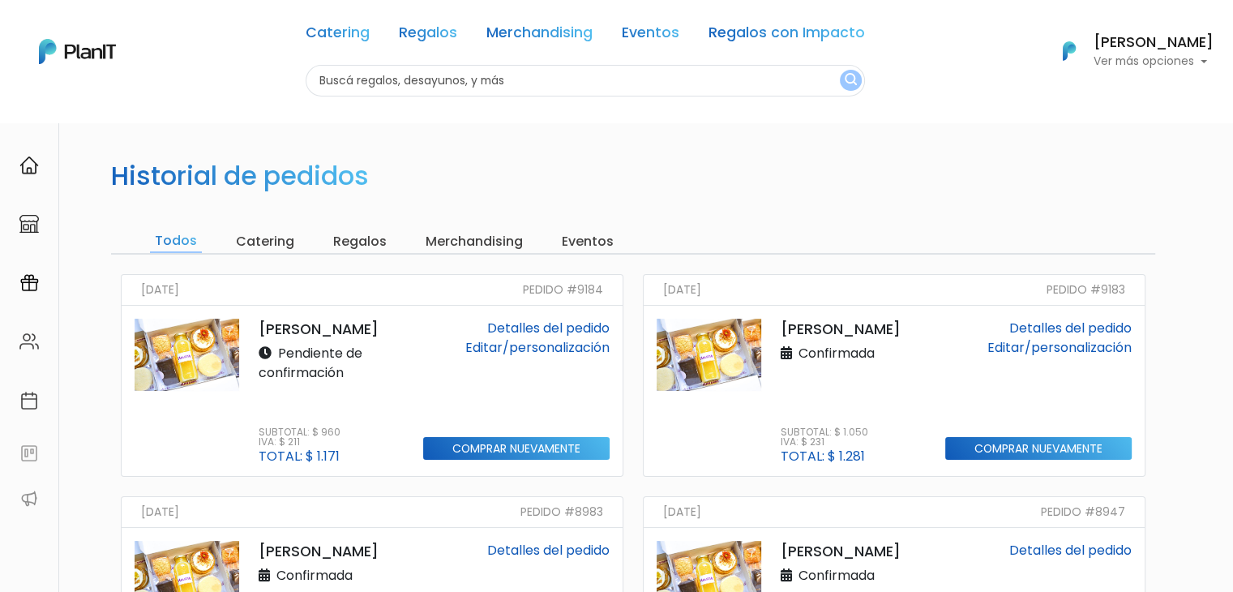
click at [538, 345] on link "Editar/personalización" at bounding box center [537, 347] width 144 height 19
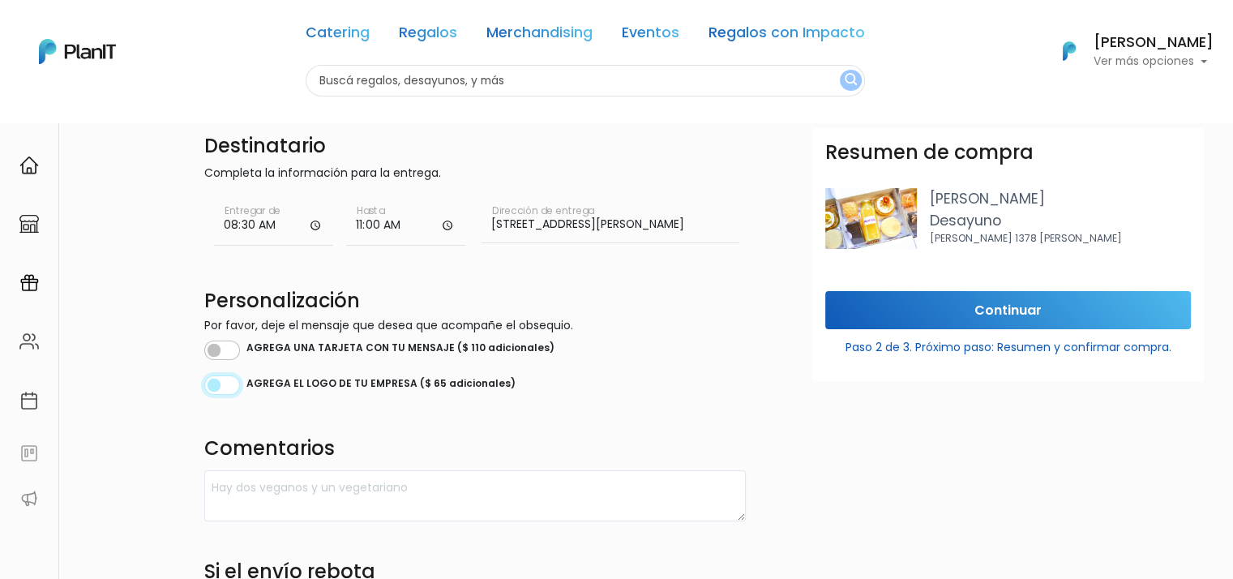
click at [225, 380] on input "checkbox" at bounding box center [222, 384] width 36 height 19
checkbox input "true"
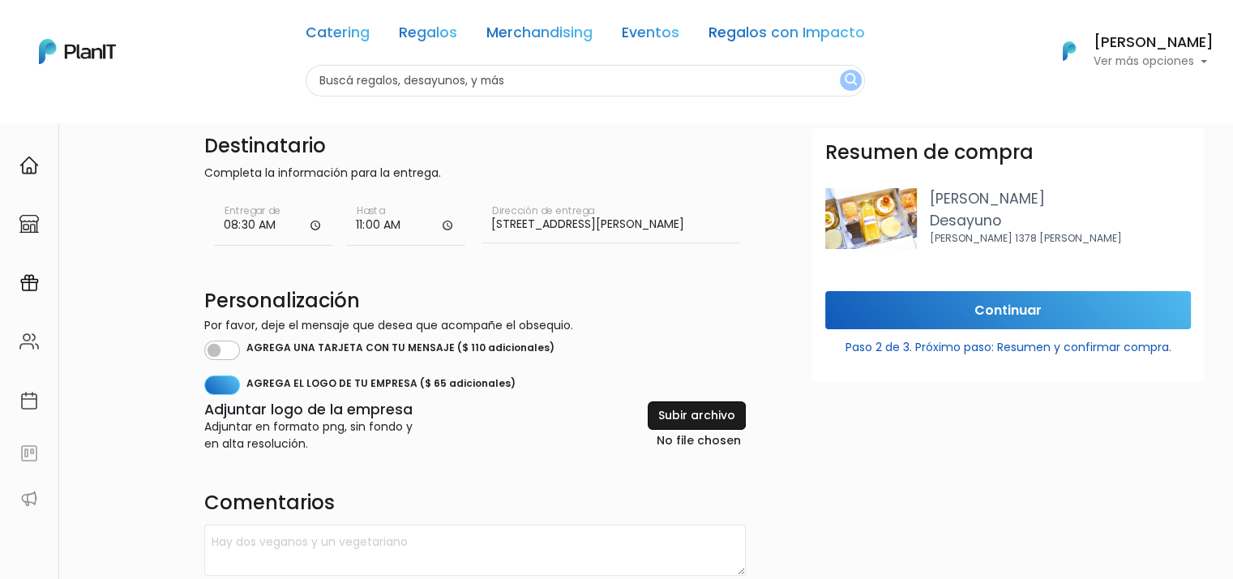
click at [727, 409] on input "file" at bounding box center [659, 426] width 174 height 50
type input "C:\fakepath\WhatsApp Image 2024-04-30 at 10.29.29.jpeg"
click at [898, 300] on input "Continuar" at bounding box center [1008, 310] width 366 height 38
